Goal: Task Accomplishment & Management: Manage account settings

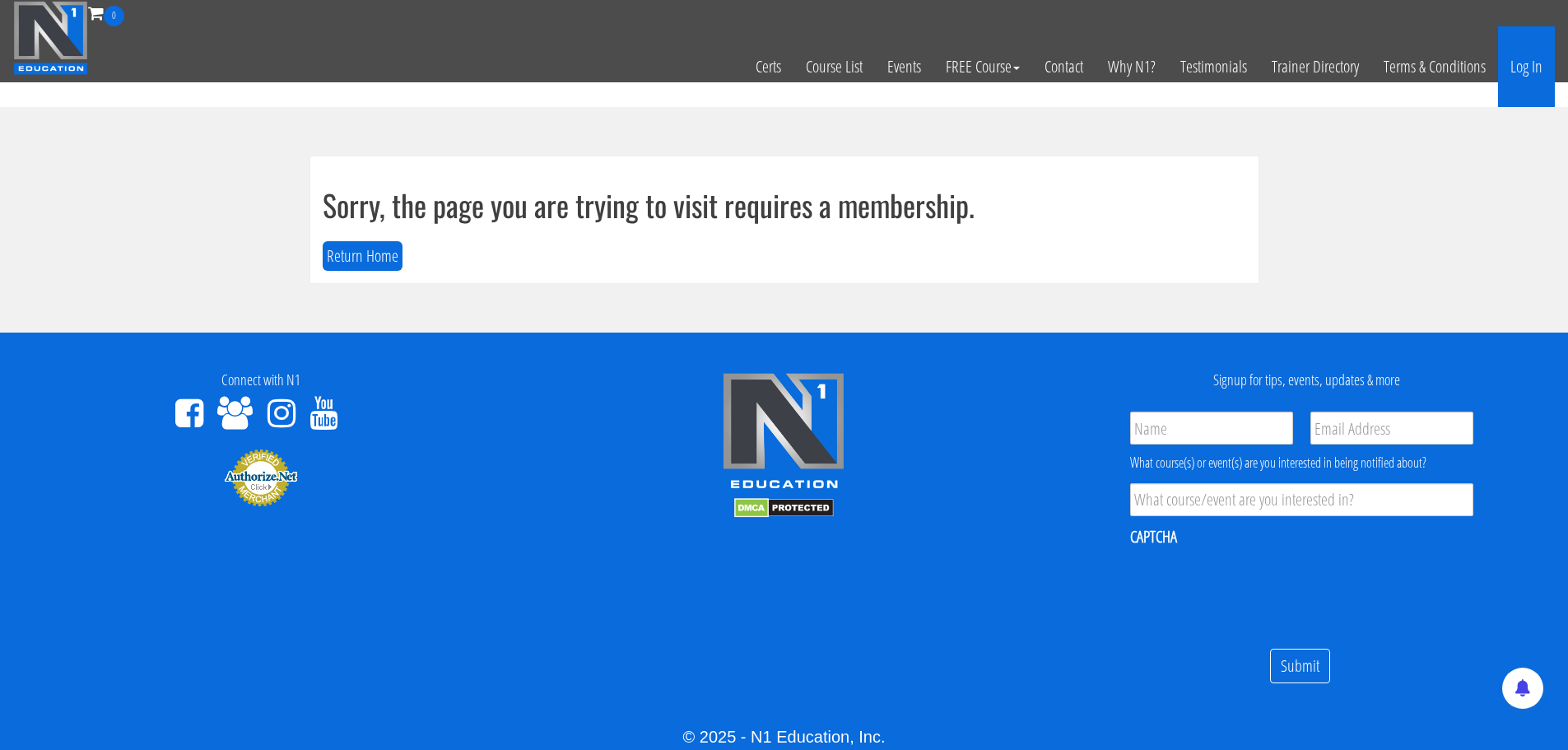
click at [1543, 62] on link "Log In" at bounding box center [1526, 66] width 56 height 81
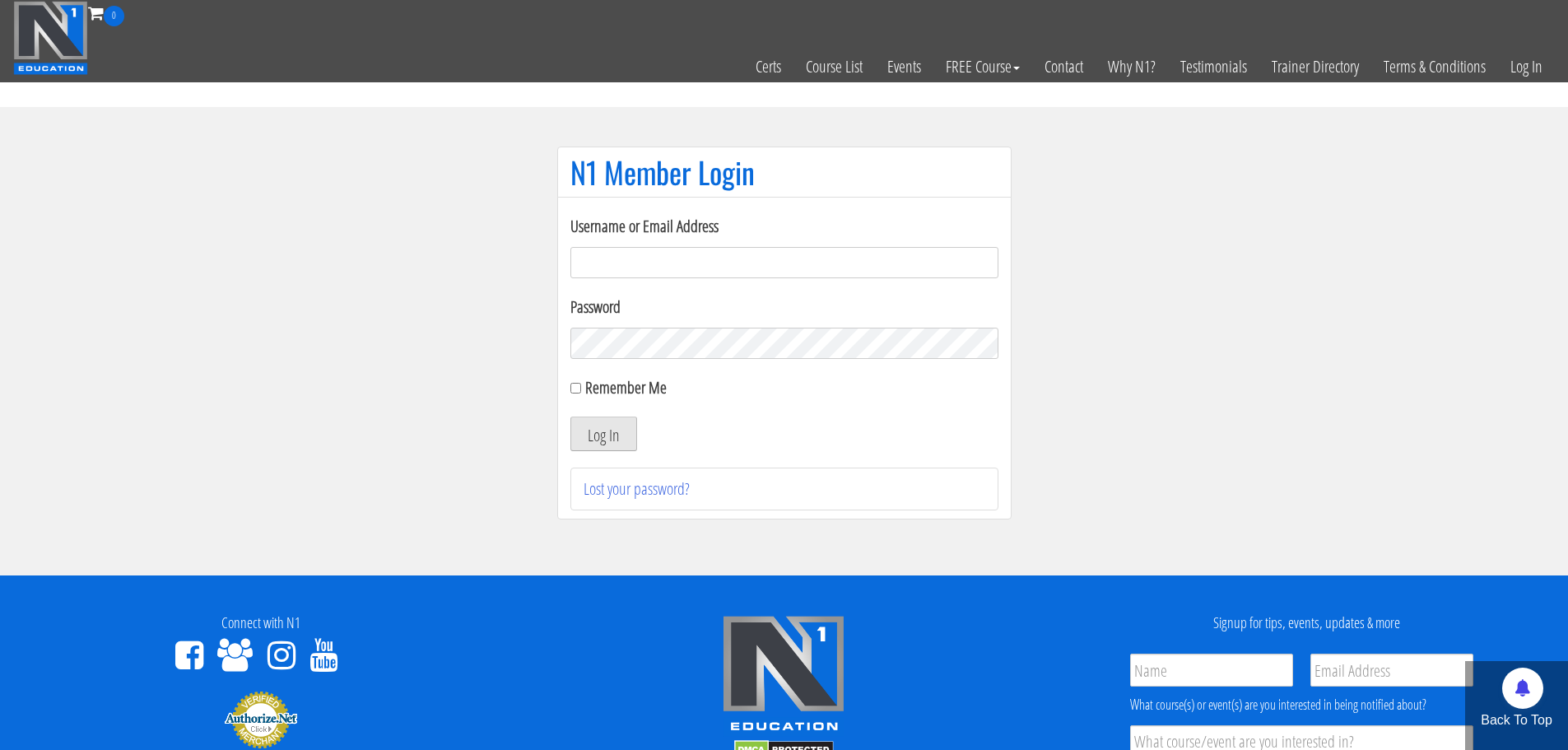
type input "[EMAIL_ADDRESS][DOMAIN_NAME]"
click at [592, 434] on button "Log In" at bounding box center [603, 434] width 66 height 35
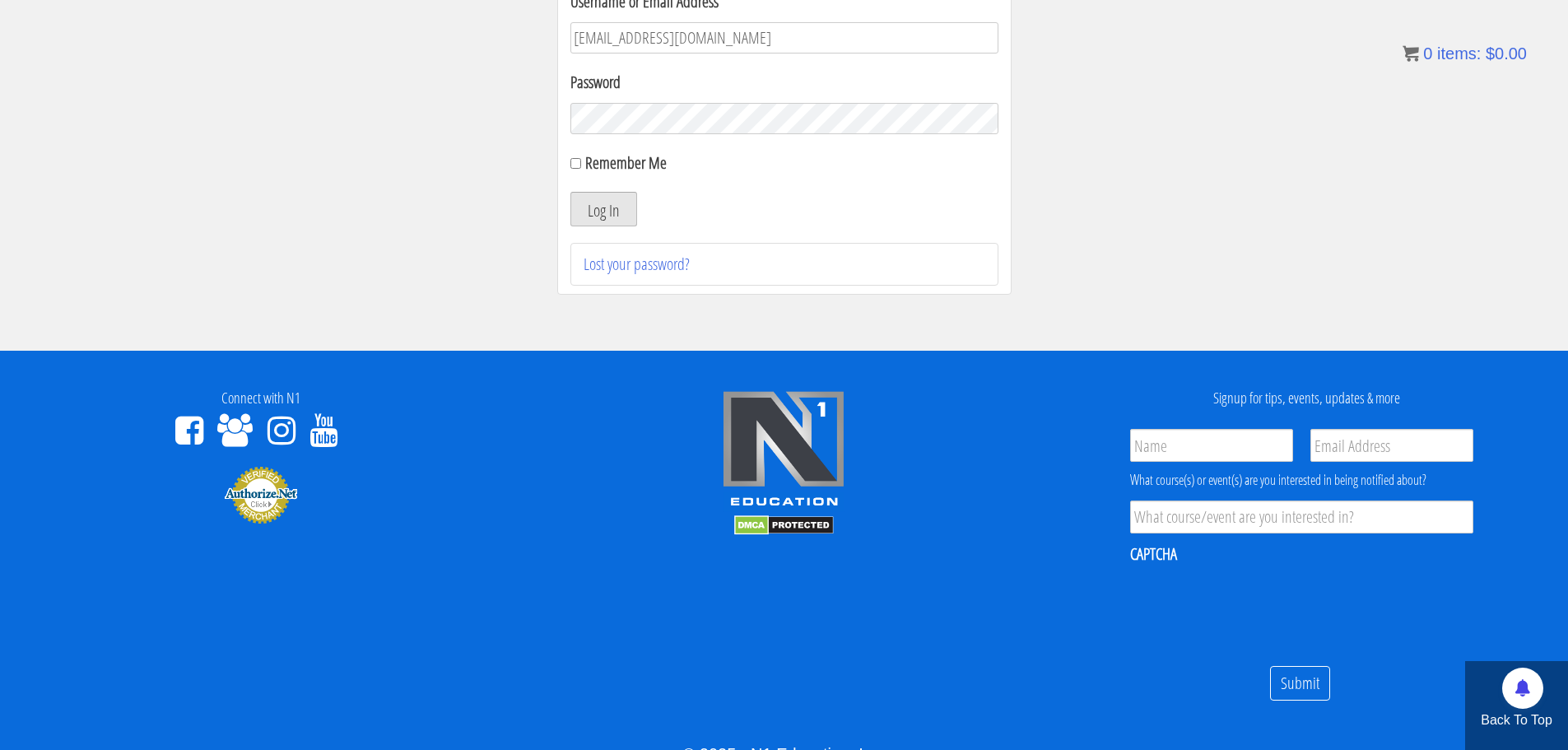
scroll to position [247, 0]
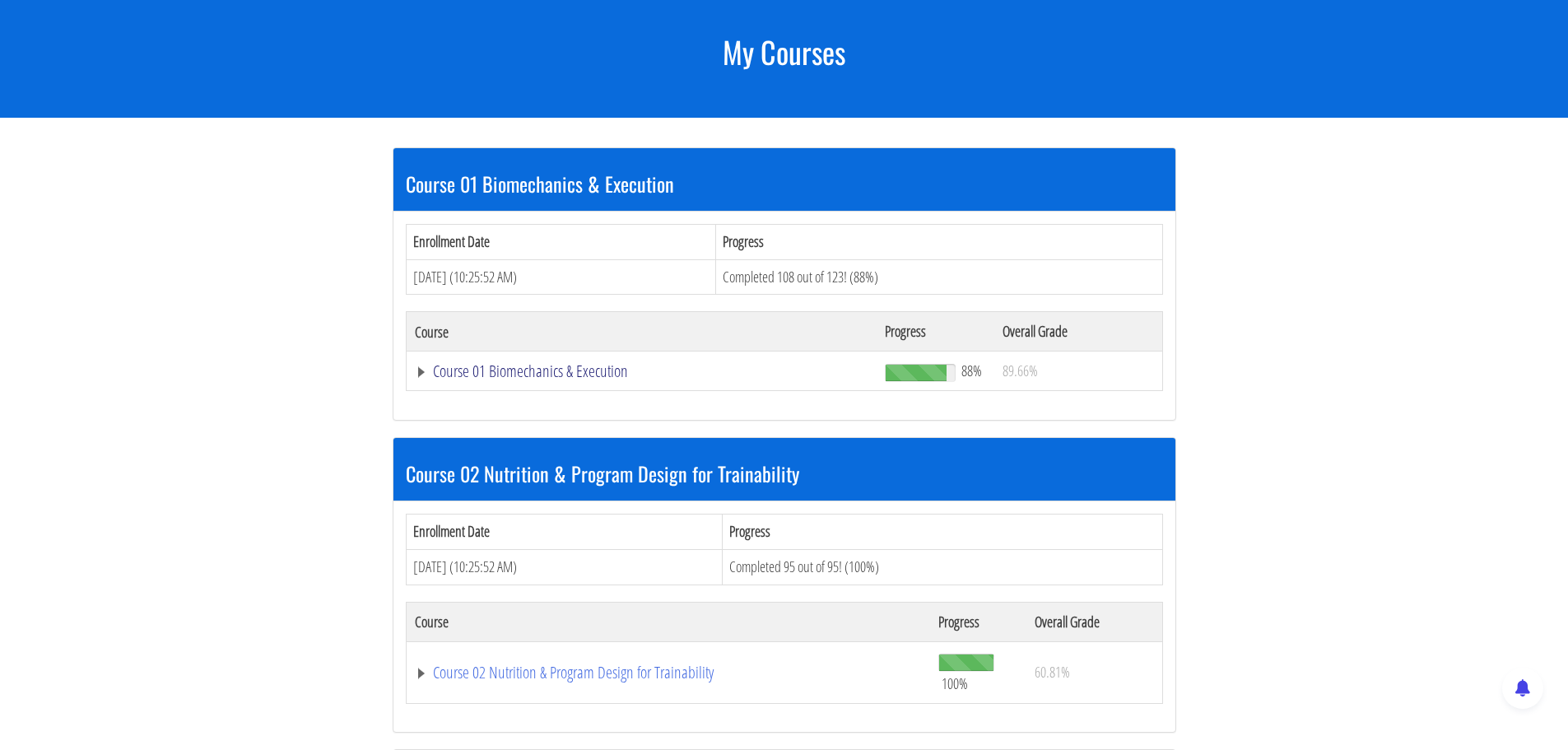
scroll to position [247, 0]
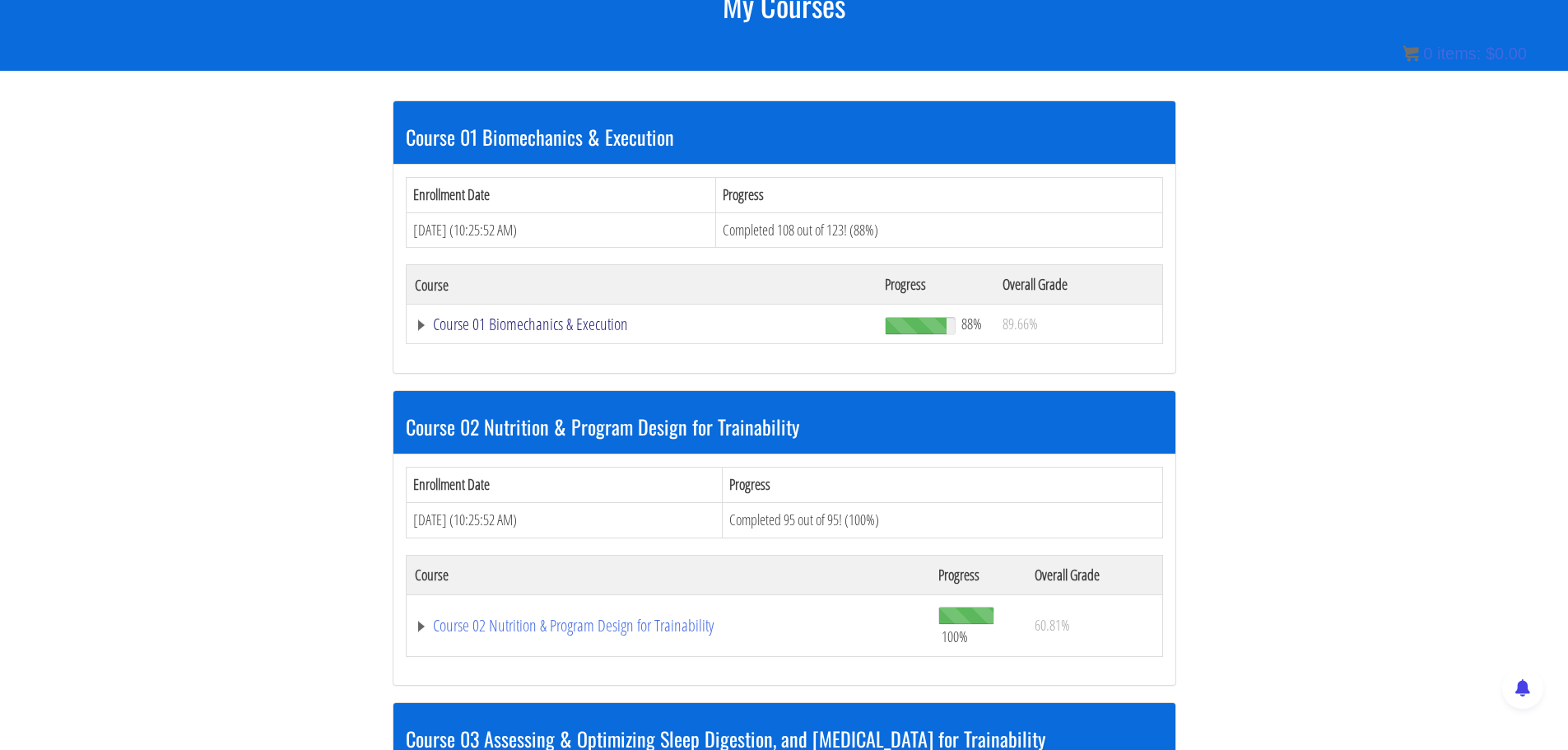
click at [497, 327] on link "Course 01 Biomechanics & Execution" at bounding box center [642, 324] width 454 height 17
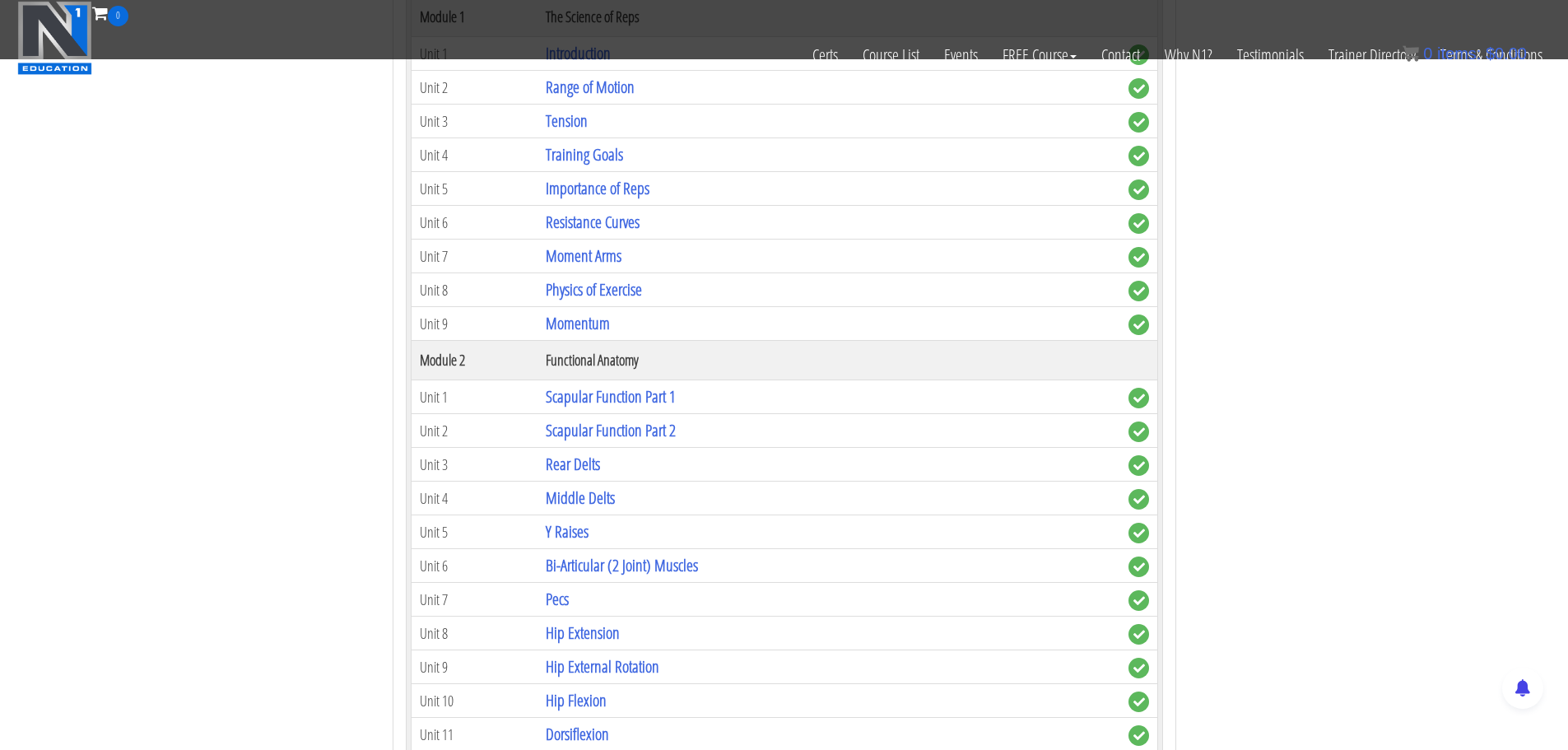
scroll to position [497, 0]
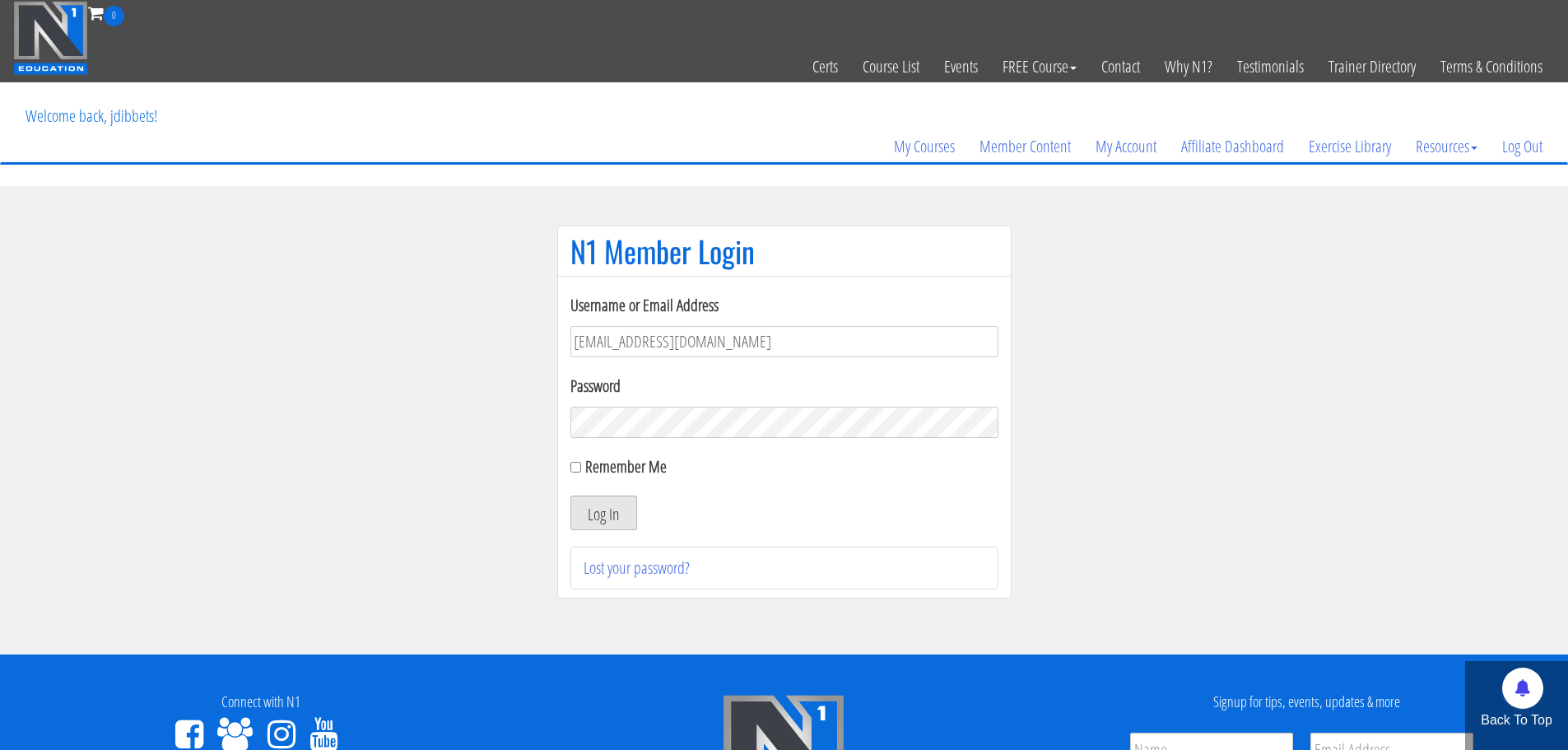
click at [624, 518] on button "Log In" at bounding box center [603, 513] width 66 height 35
